Goal: Information Seeking & Learning: Learn about a topic

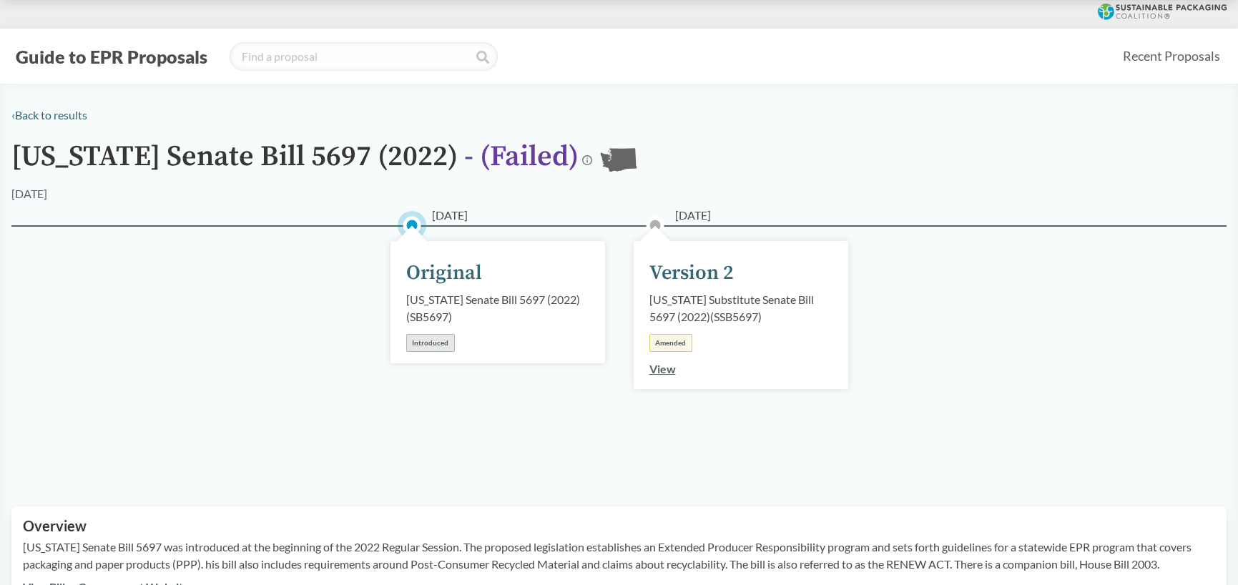
click at [657, 373] on link "View" at bounding box center [663, 369] width 26 height 14
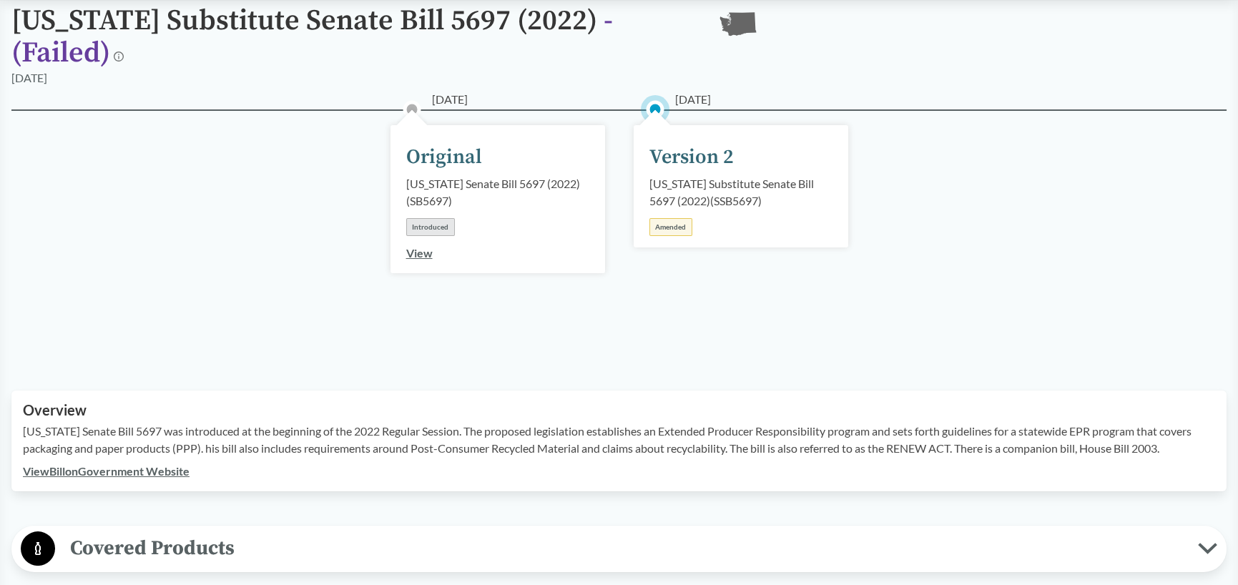
scroll to position [143, 0]
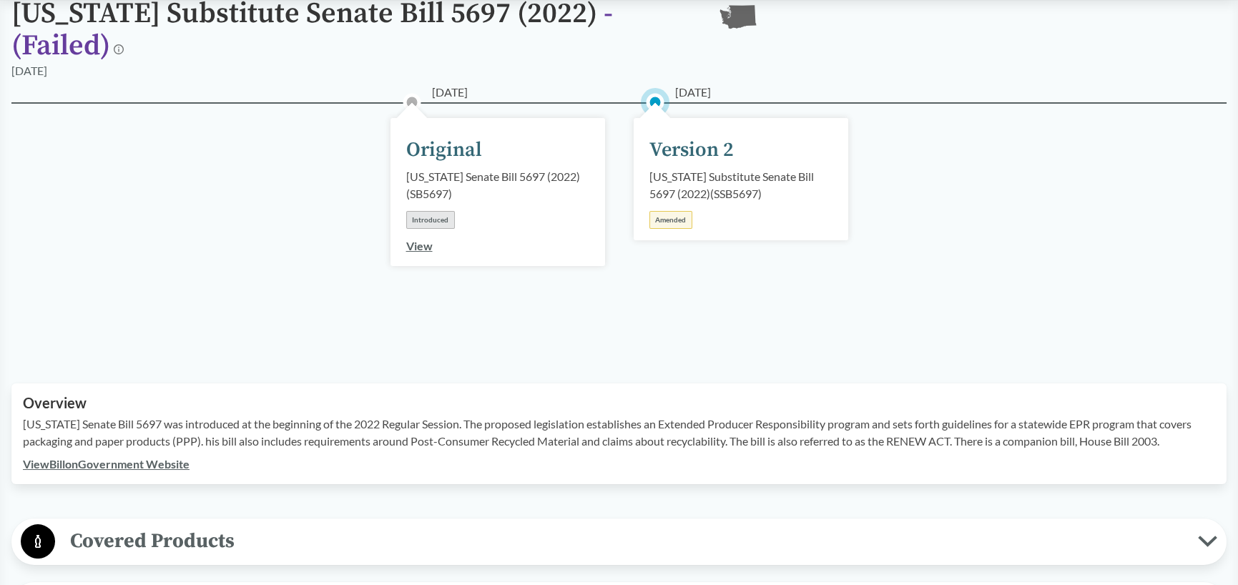
click at [416, 249] on link "View" at bounding box center [419, 246] width 26 height 14
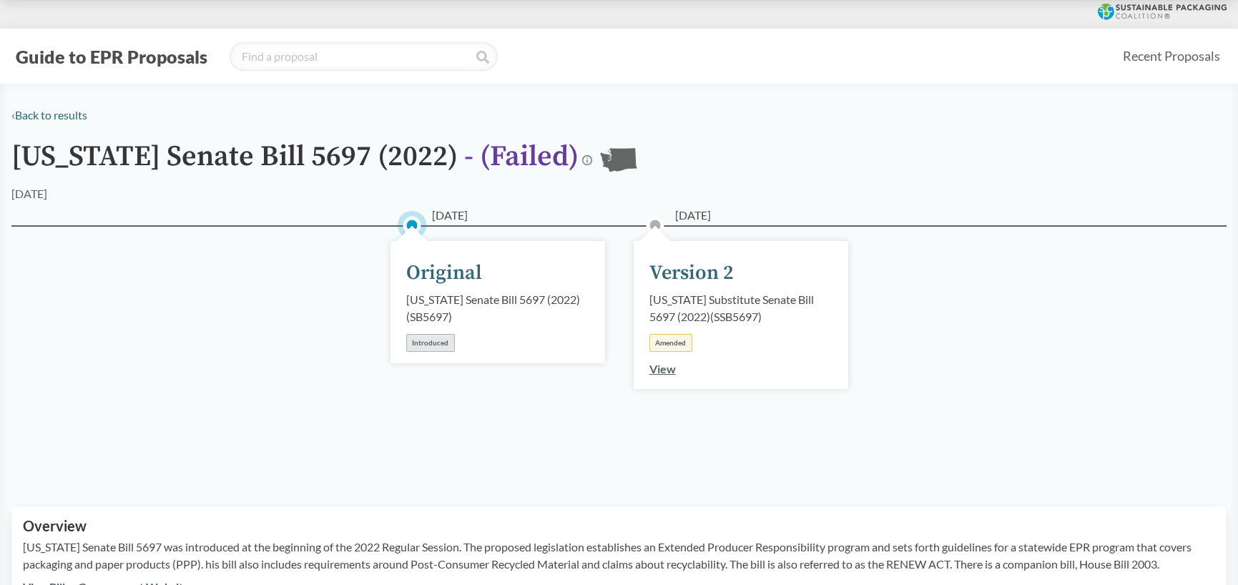
click at [668, 376] on link "View" at bounding box center [663, 369] width 26 height 14
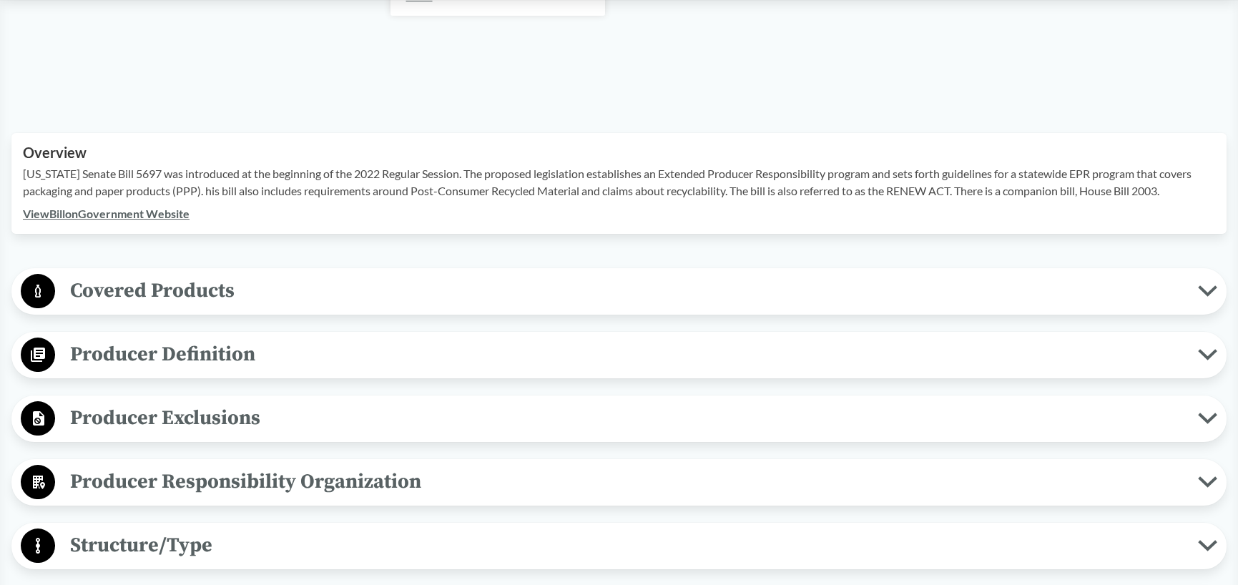
scroll to position [501, 0]
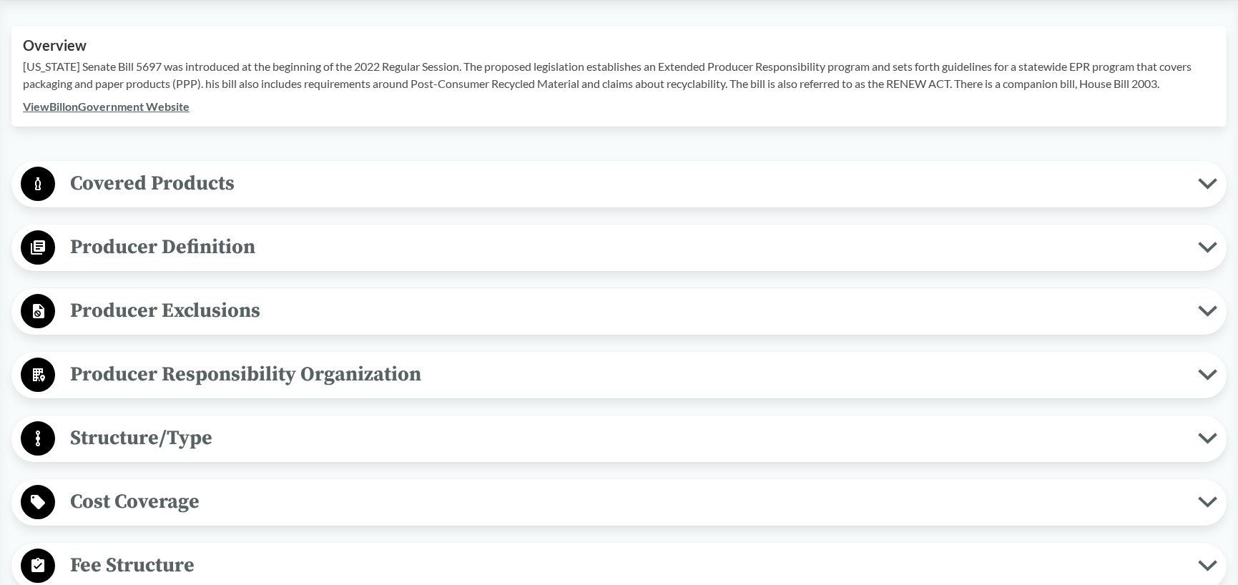
click at [267, 182] on span "Covered Products" at bounding box center [626, 183] width 1143 height 32
